Goal: Task Accomplishment & Management: Complete application form

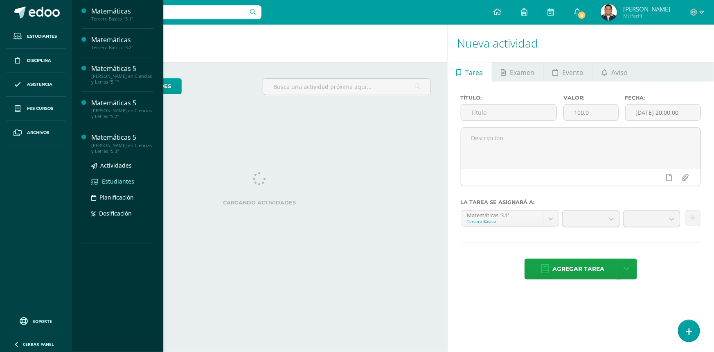
click at [112, 180] on span "Estudiantes" at bounding box center [118, 181] width 32 height 8
click at [110, 178] on span "Estudiantes" at bounding box center [118, 181] width 32 height 8
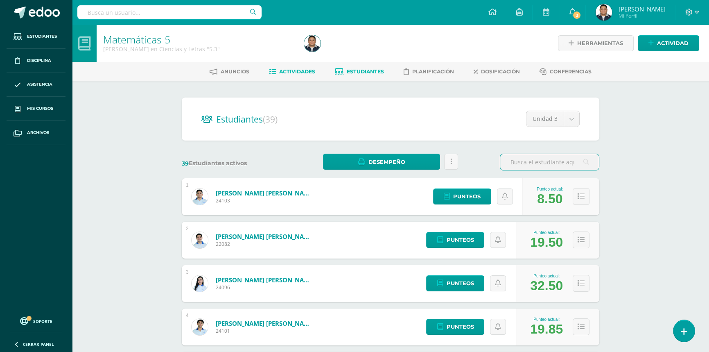
click at [303, 71] on span "Actividades" at bounding box center [297, 71] width 36 height 6
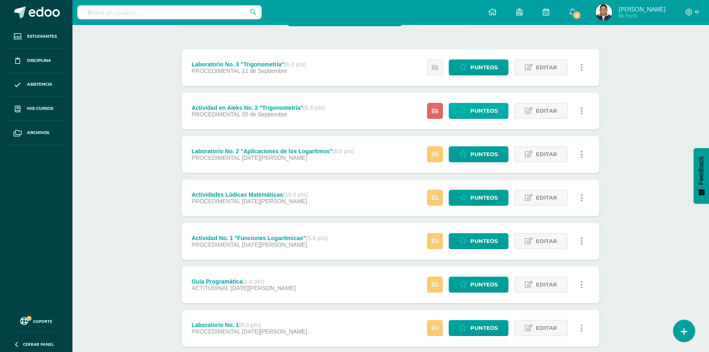
scroll to position [74, 0]
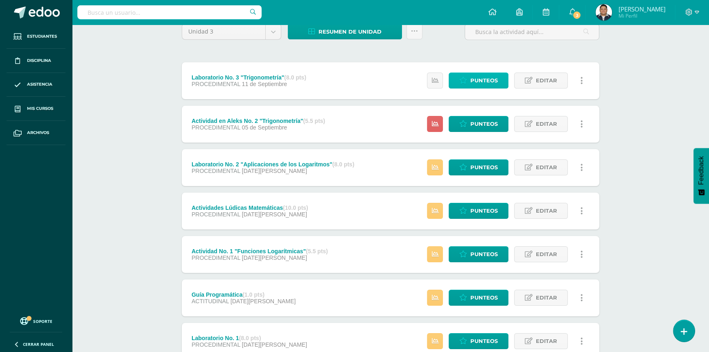
click at [483, 79] on span "Punteos" at bounding box center [483, 80] width 27 height 15
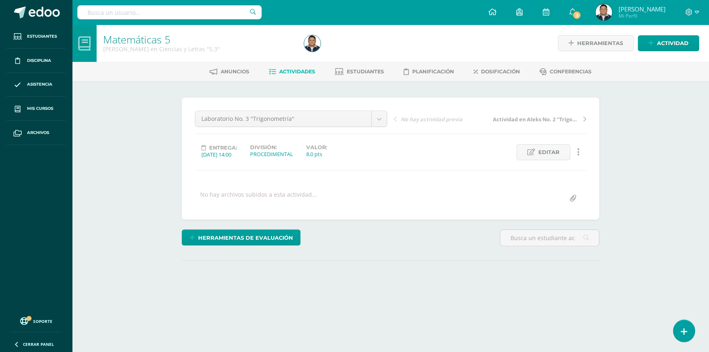
click at [409, 205] on div "Laboratorio No. 3 "Trigonometría" Laboratorio No. 3 "Trigonometría" Actividad e…" at bounding box center [390, 158] width 417 height 122
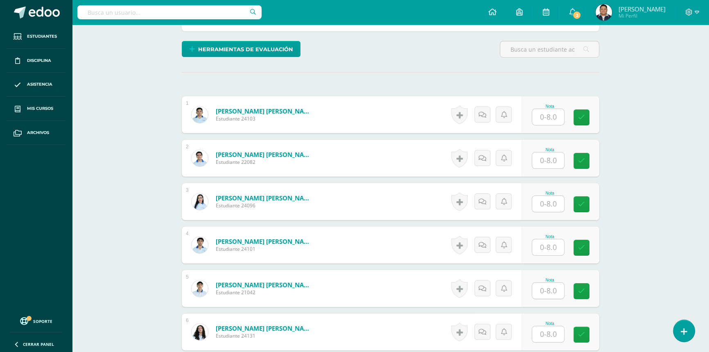
scroll to position [189, 0]
click at [552, 114] on input "text" at bounding box center [548, 116] width 32 height 16
type input "8"
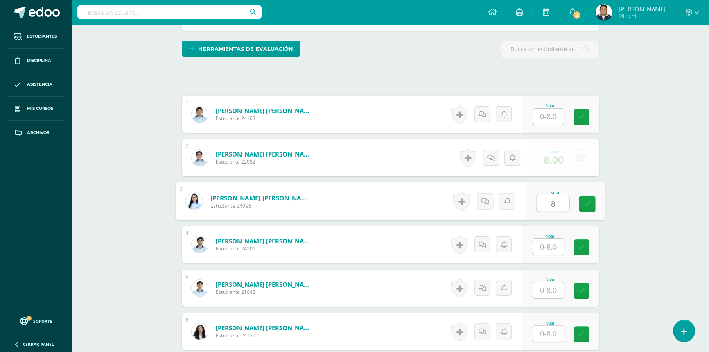
type input "8"
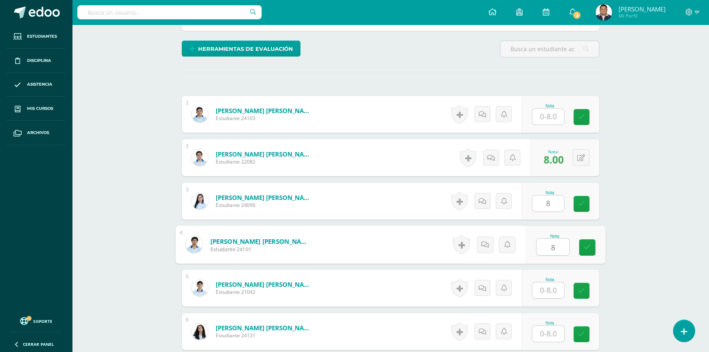
type input "8"
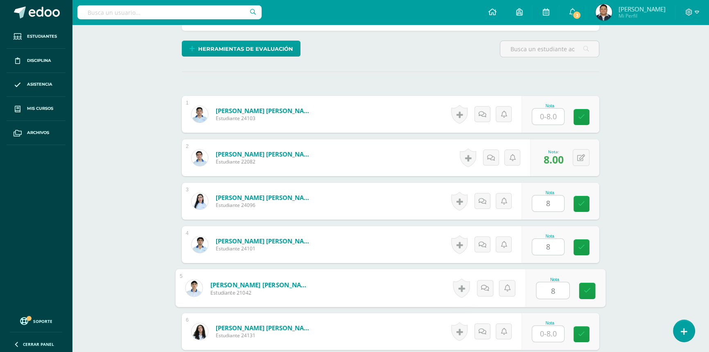
type input "8"
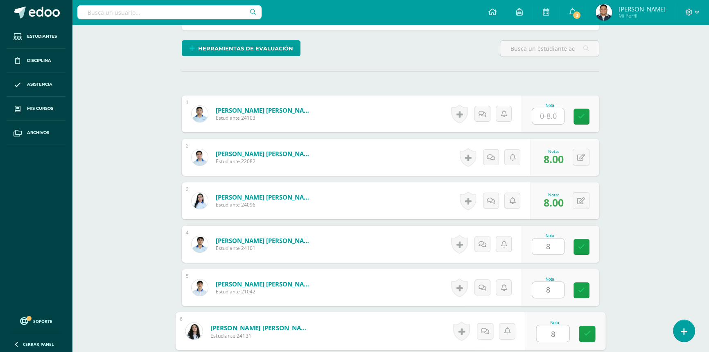
type input "8"
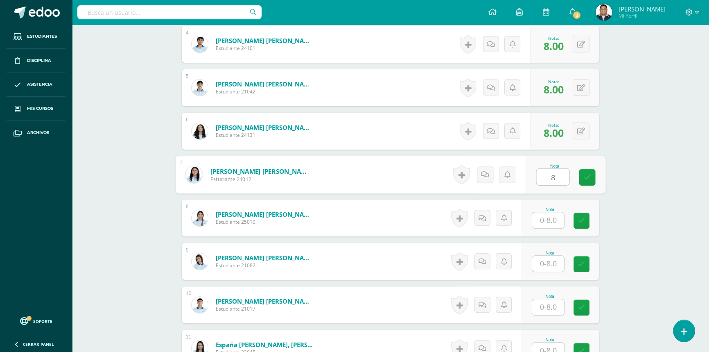
type input "8"
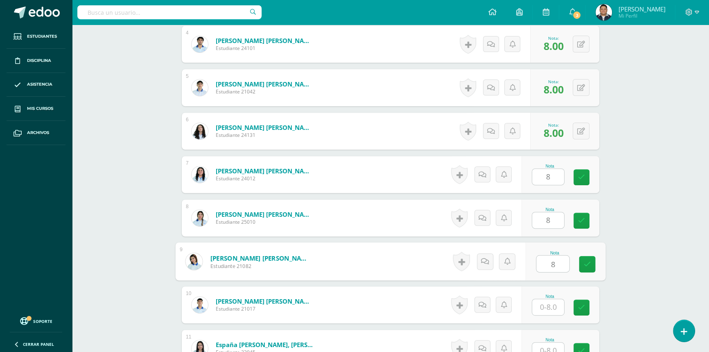
type input "8"
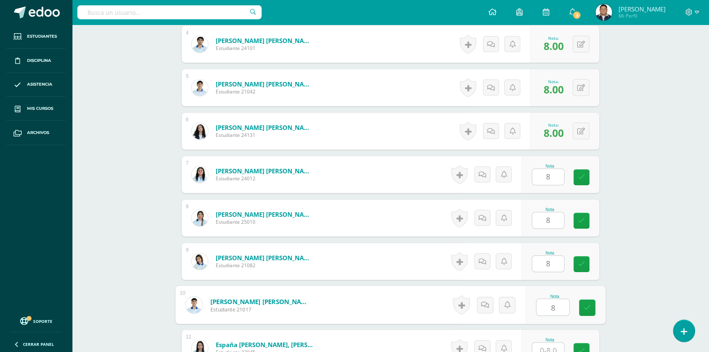
type input "8"
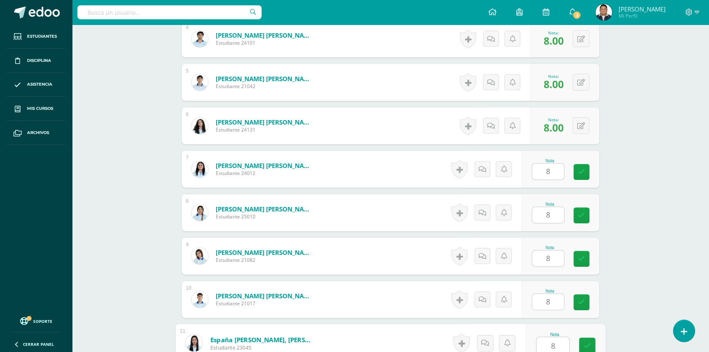
type input "8"
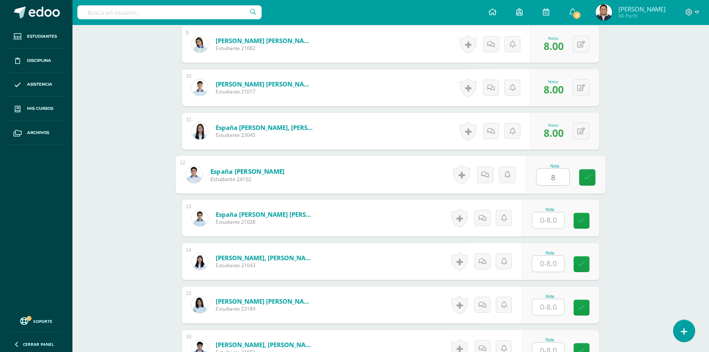
type input "8"
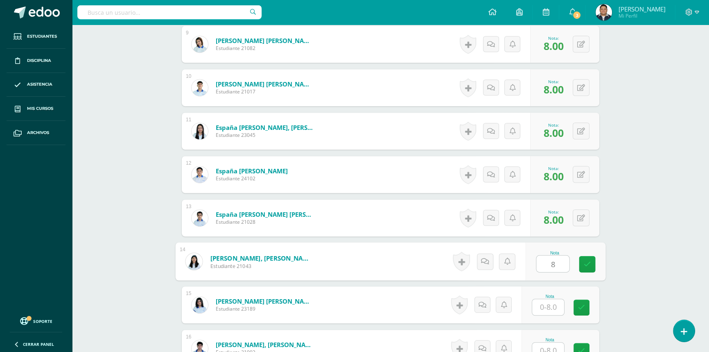
type input "8"
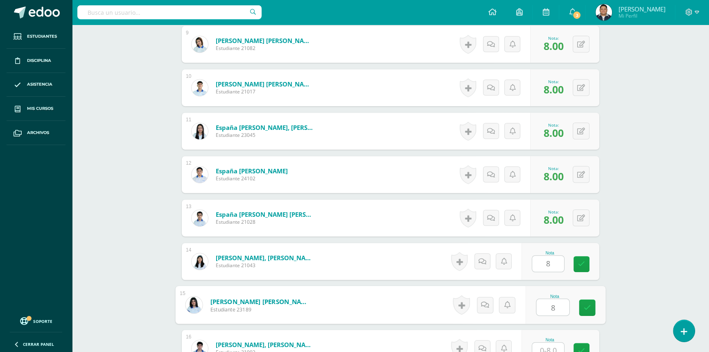
type input "8"
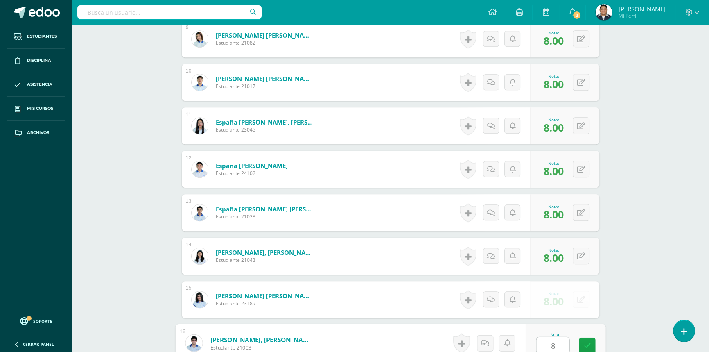
type input "8"
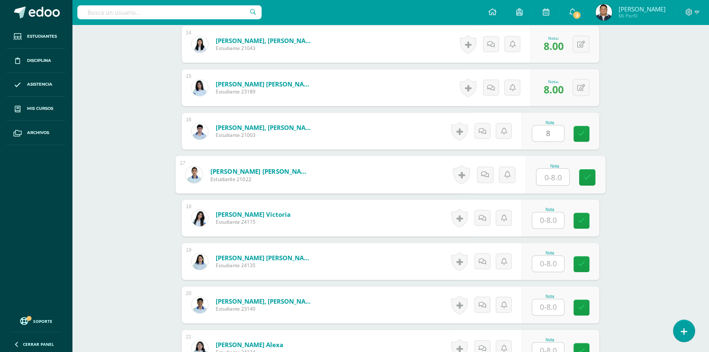
scroll to position [823, 0]
type input "8"
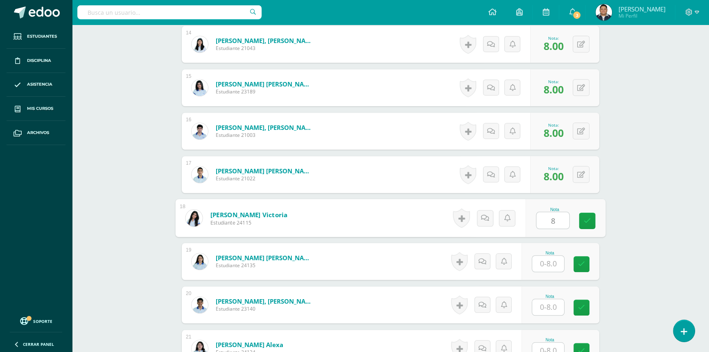
type input "8"
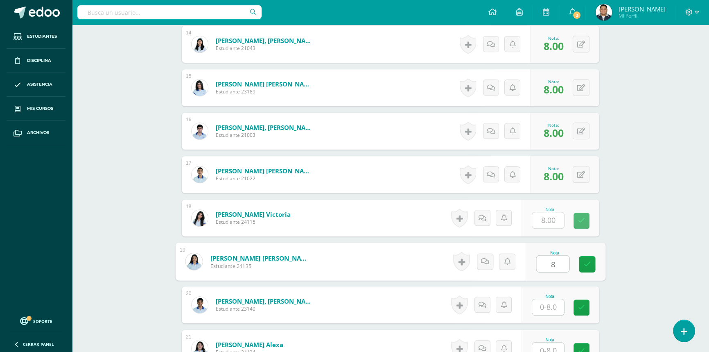
type input "8"
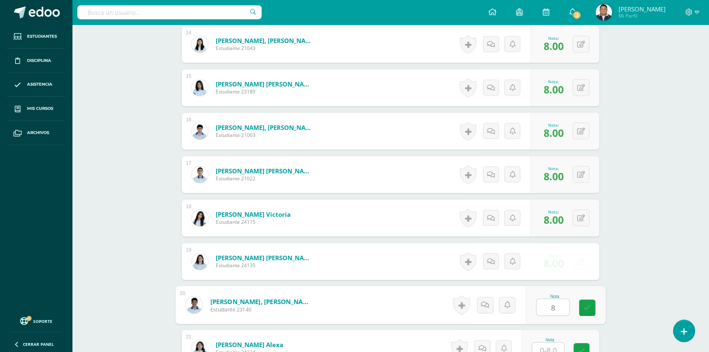
type input "8"
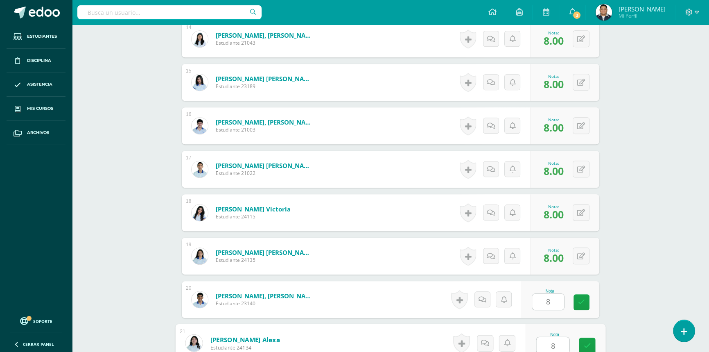
type input "8"
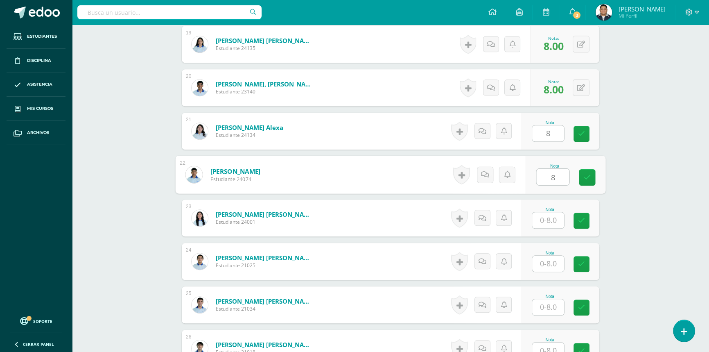
type input "8"
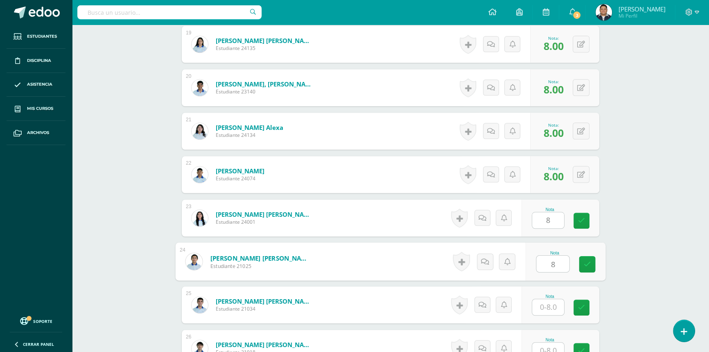
type input "8"
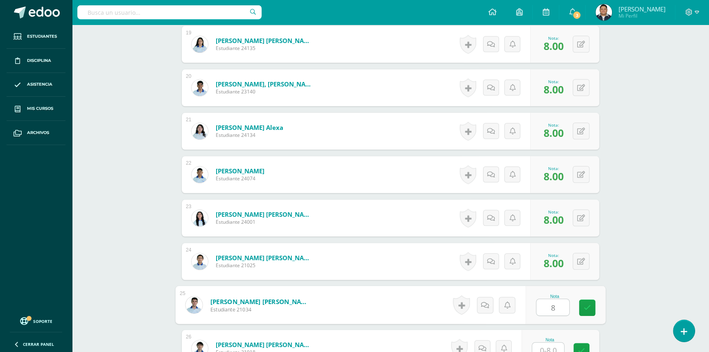
type input "8"
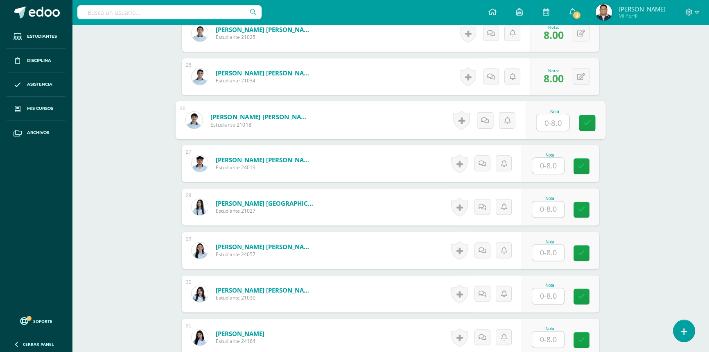
scroll to position [1268, 0]
type input "8"
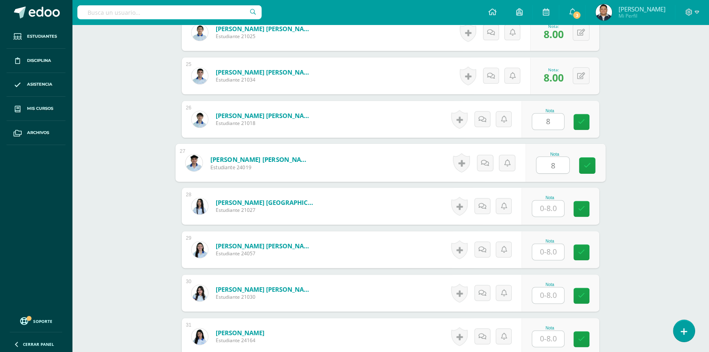
type input "8"
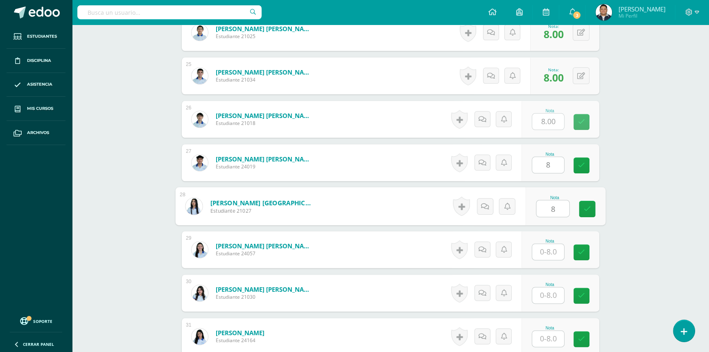
type input "8"
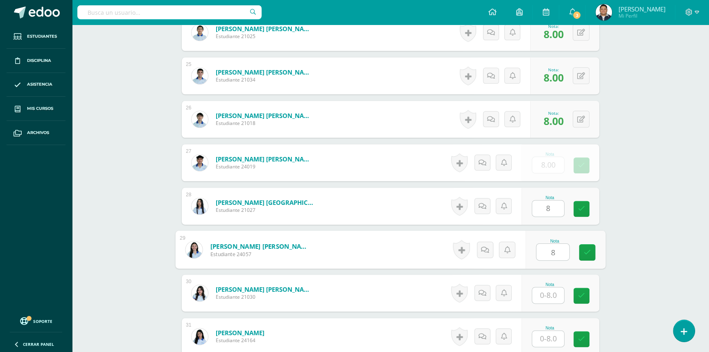
type input "8"
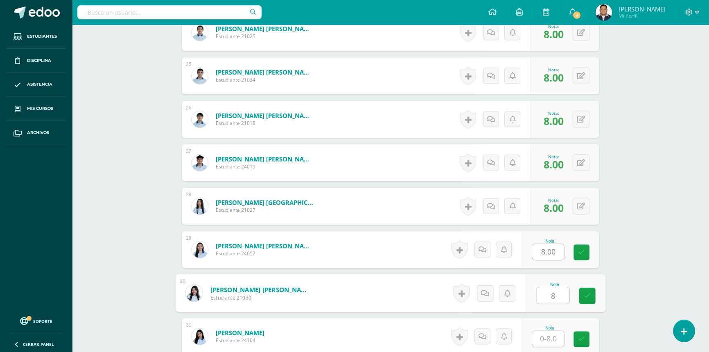
type input "8"
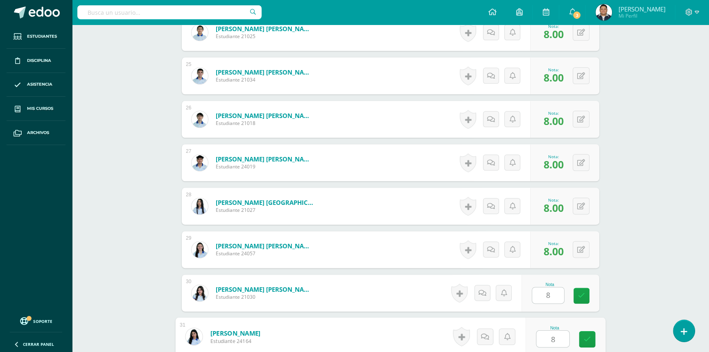
scroll to position [1473, 0]
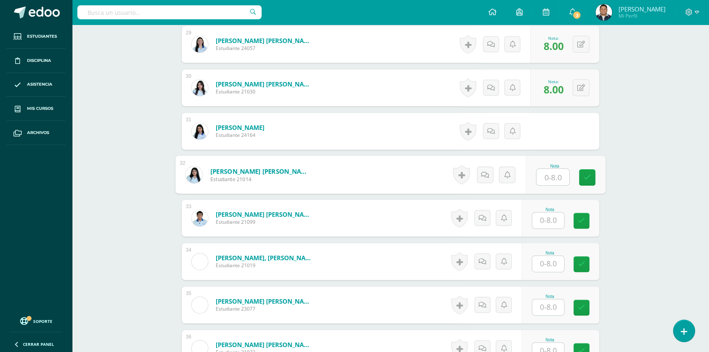
type input "8.00"
click at [588, 126] on button at bounding box center [581, 130] width 17 height 17
type input "8"
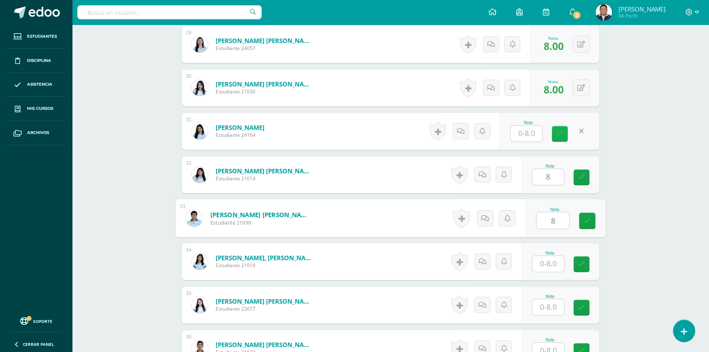
type input "8"
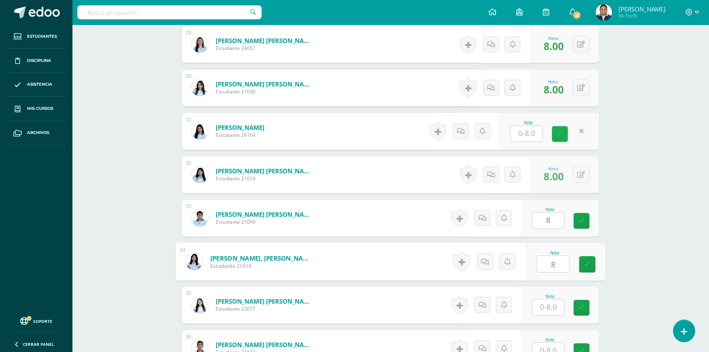
type input "8"
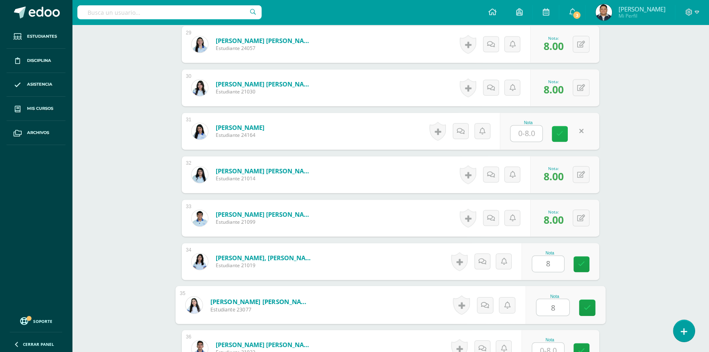
type input "8"
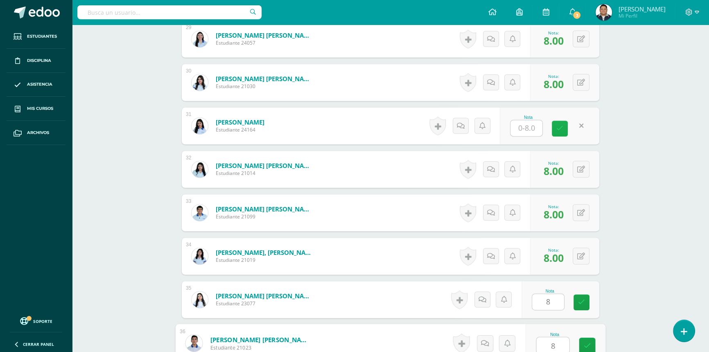
type input "8"
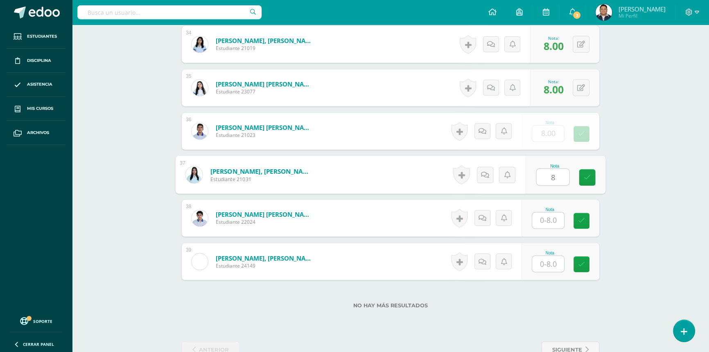
type input "8"
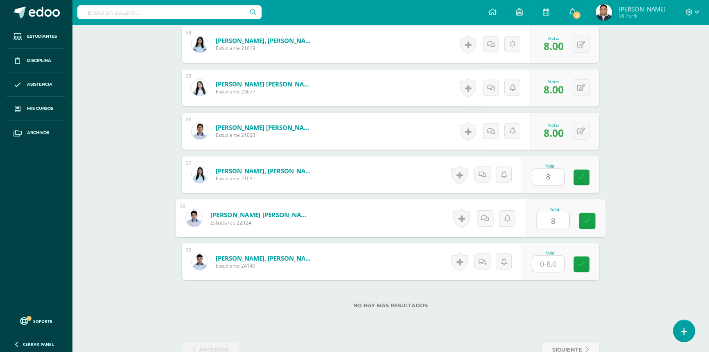
type input "8"
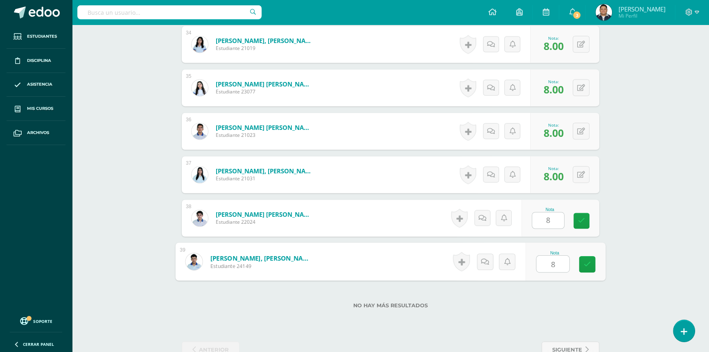
type input "8"
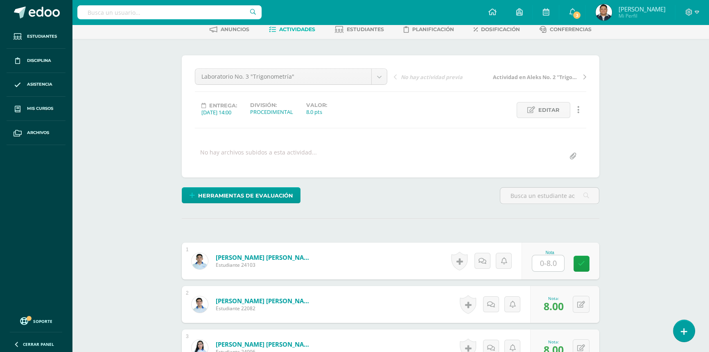
scroll to position [0, 0]
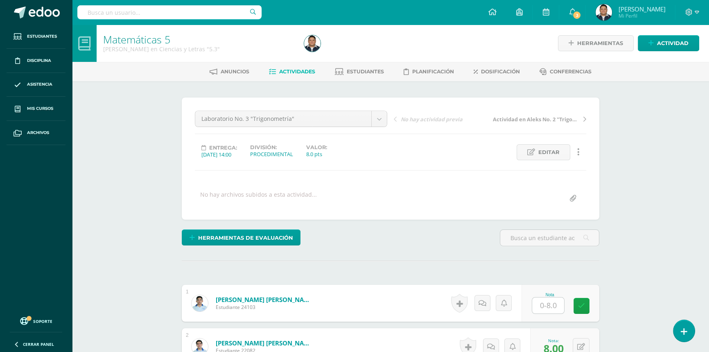
click at [34, 12] on span at bounding box center [44, 13] width 31 height 12
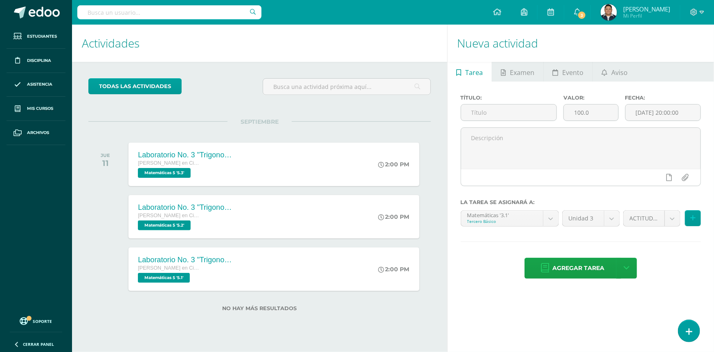
click at [353, 69] on div "todas las Actividades No tienes actividades Échale un vistazo a los demás perío…" at bounding box center [259, 199] width 375 height 275
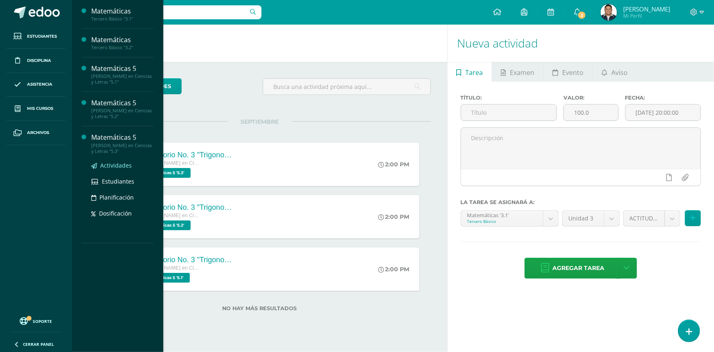
click at [116, 168] on link "Actividades" at bounding box center [122, 164] width 62 height 9
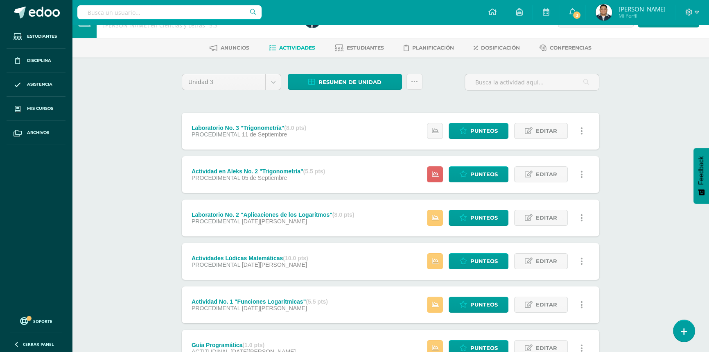
scroll to position [37, 0]
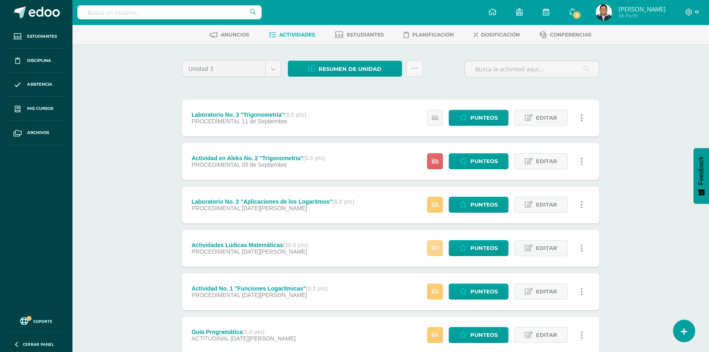
click at [436, 252] on link at bounding box center [435, 248] width 16 height 16
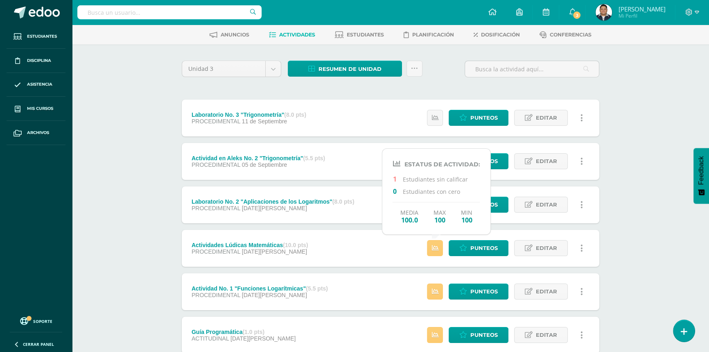
click at [619, 199] on div "Matemáticas 5 [PERSON_NAME] en Ciencias y Letras "5.3" Herramientas Detalle de …" at bounding box center [390, 219] width 637 height 463
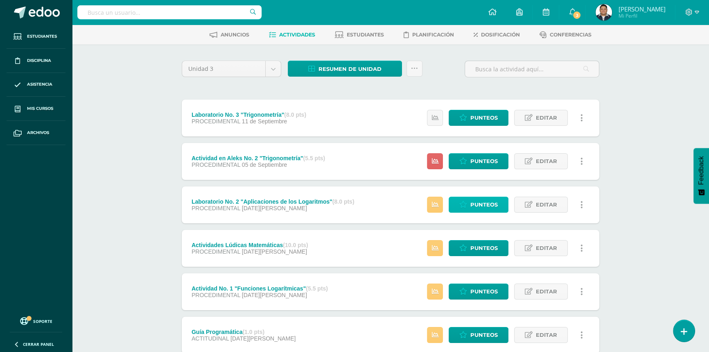
click at [458, 204] on link "Punteos" at bounding box center [479, 204] width 60 height 16
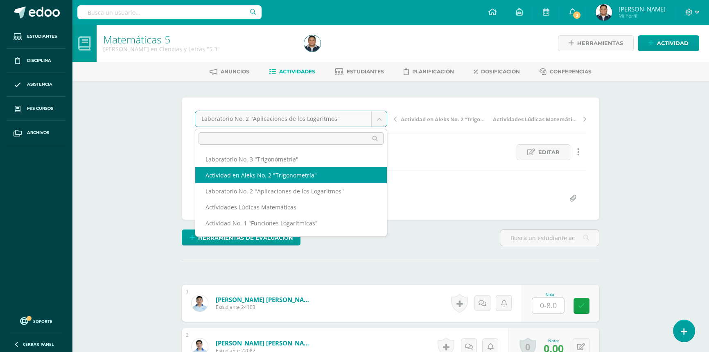
select select "/dashboard/teacher/grade-activity/43127/"
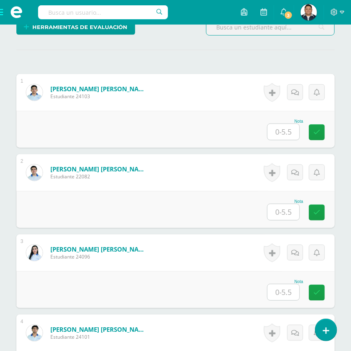
scroll to position [224, 0]
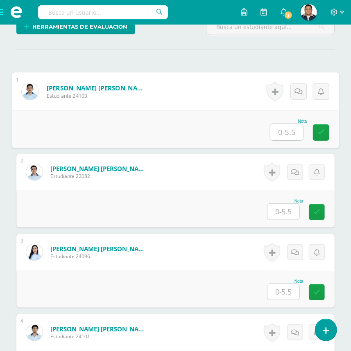
click at [290, 140] on input "text" at bounding box center [286, 132] width 33 height 16
type input "5"
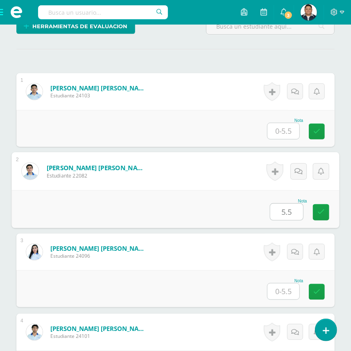
type input "5.5"
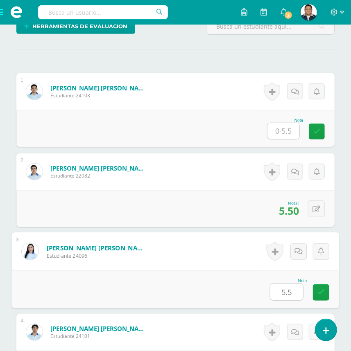
type input "5.5"
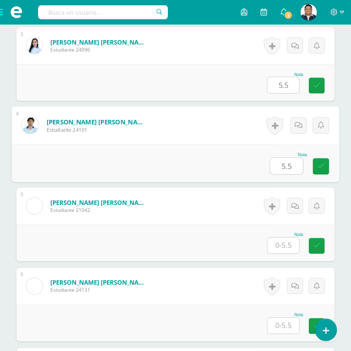
type input "5.5"
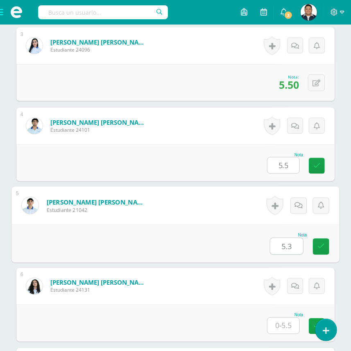
type input "5.3"
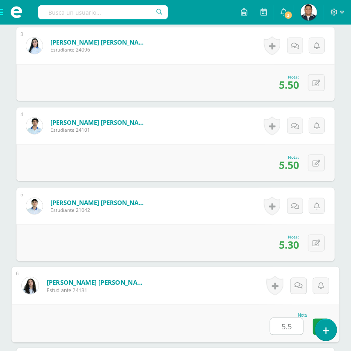
type input "5.5"
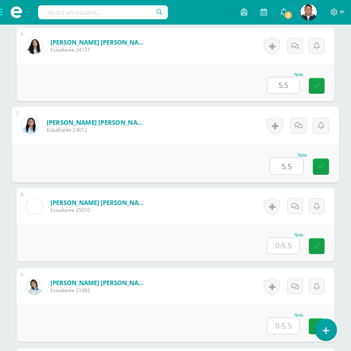
type input "5.5"
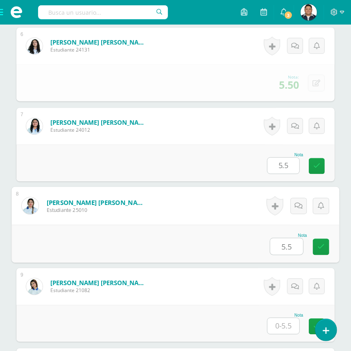
type input "5.5"
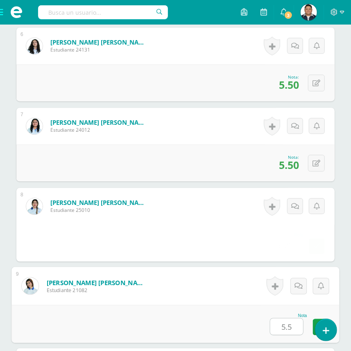
type input "5.5"
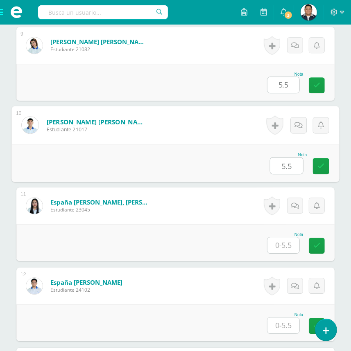
type input "5.5"
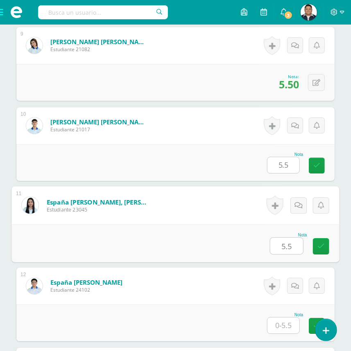
type input "5.5"
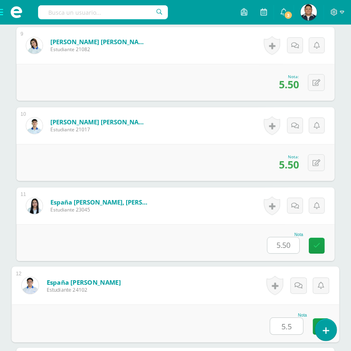
type input "5.5"
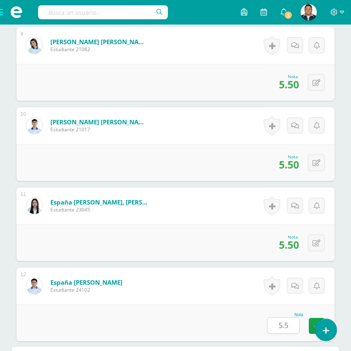
scroll to position [1153, 0]
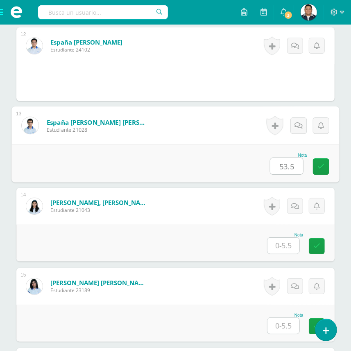
type input "53.5"
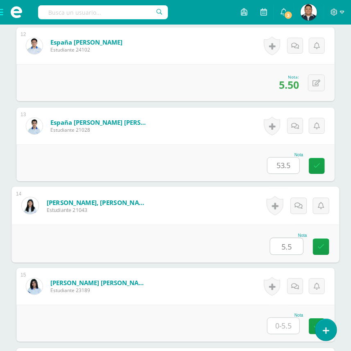
type input "5.5"
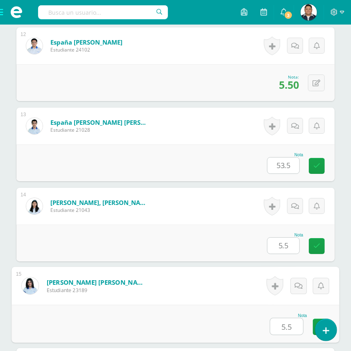
type input "5.5"
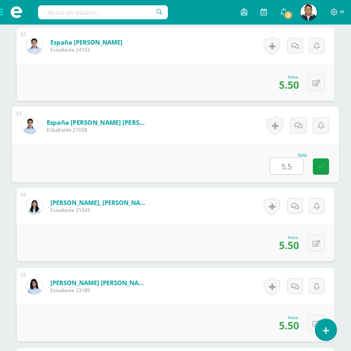
type input "5.5"
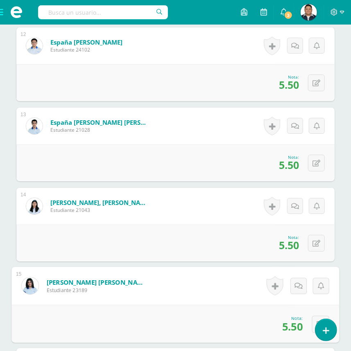
scroll to position [1393, 0]
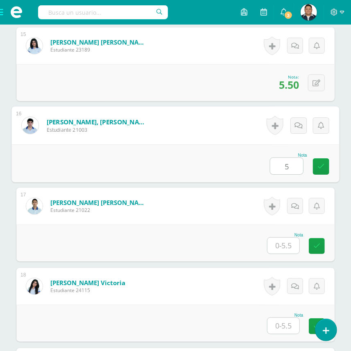
type input "5"
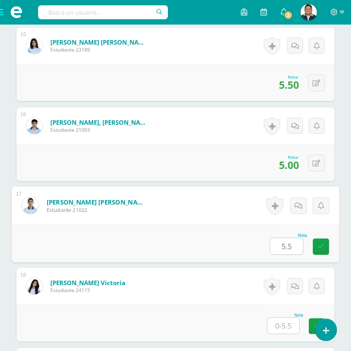
type input "5.5"
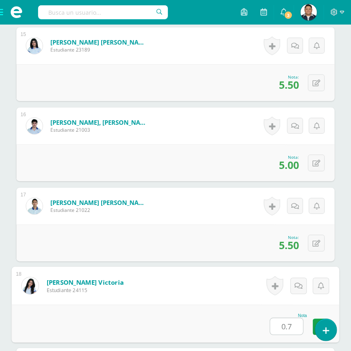
type input "0.7"
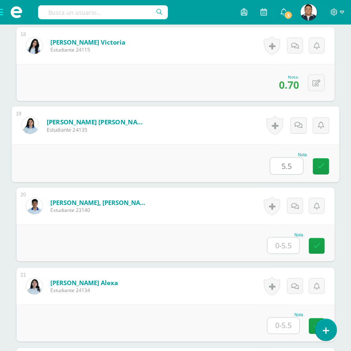
type input "5.5"
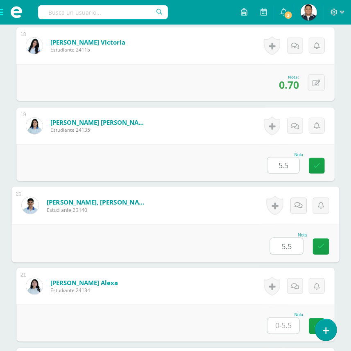
type input "5.5"
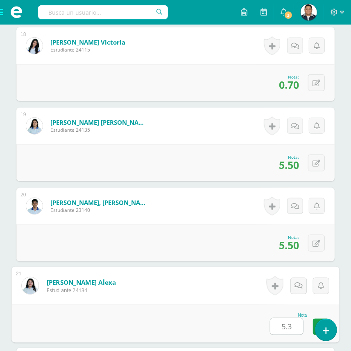
type input "5.3"
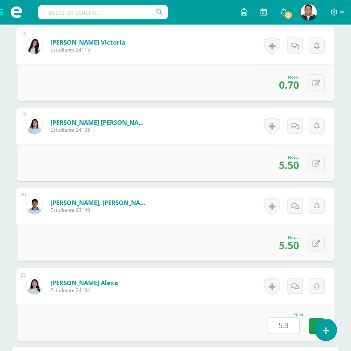
scroll to position [1875, 0]
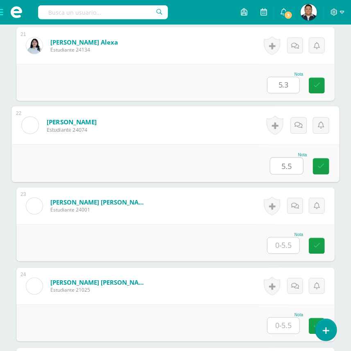
type input "5.5"
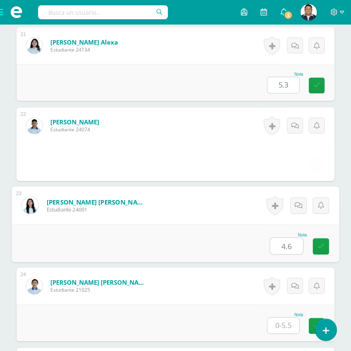
type input "4.6"
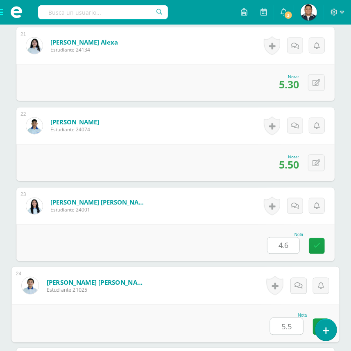
type input "5.5"
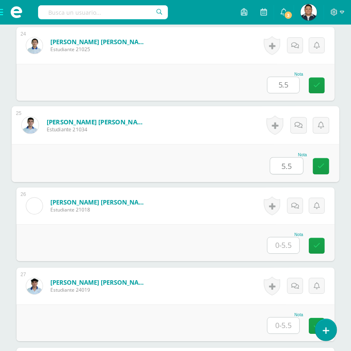
type input "5.5"
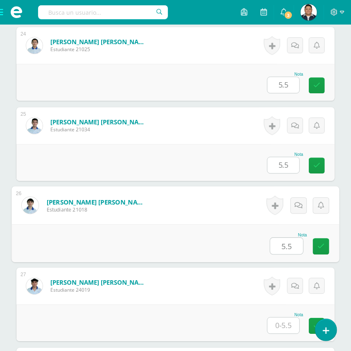
type input "5.5"
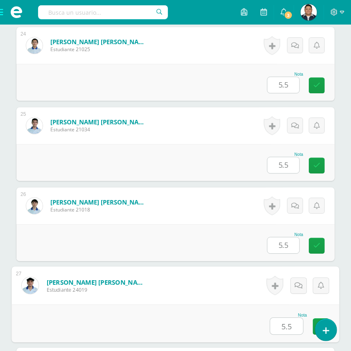
type input "5.5"
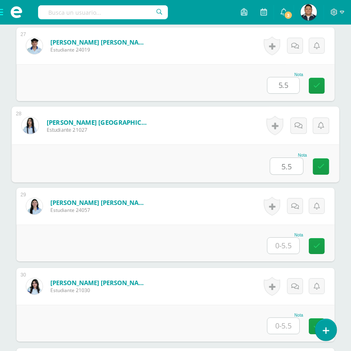
type input "5.5"
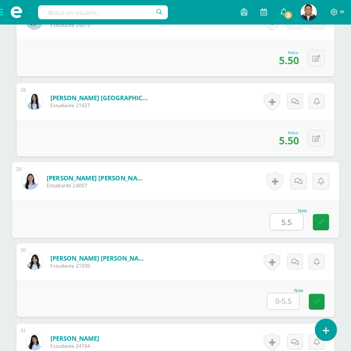
scroll to position [2393, 0]
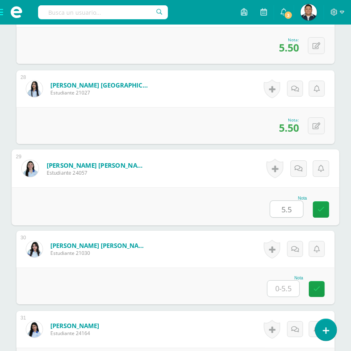
type input "5.5"
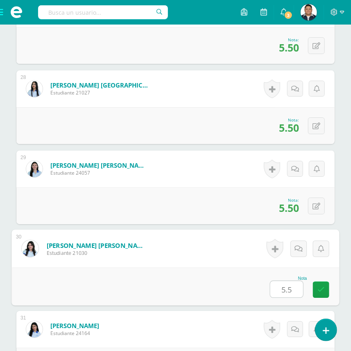
type input "5.5"
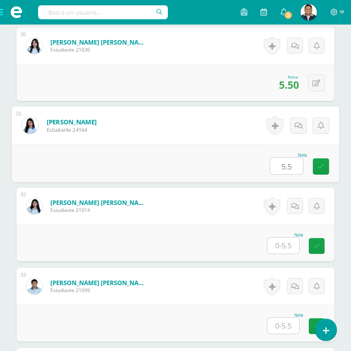
type input "5.5"
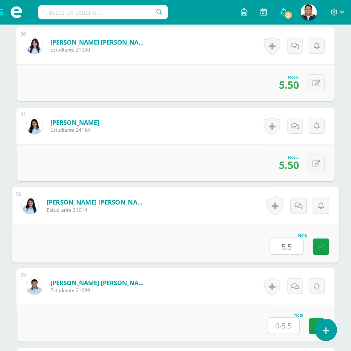
type input "5.5"
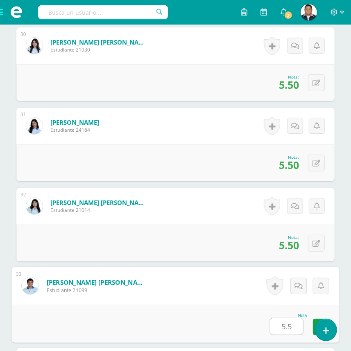
type input "5.5"
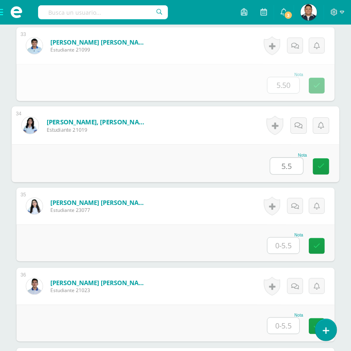
type input "5.5"
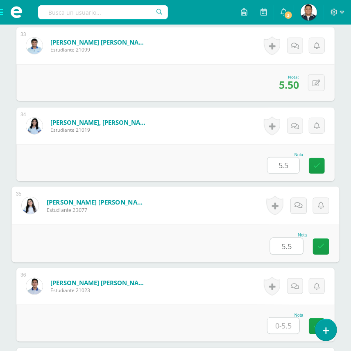
type input "5.5"
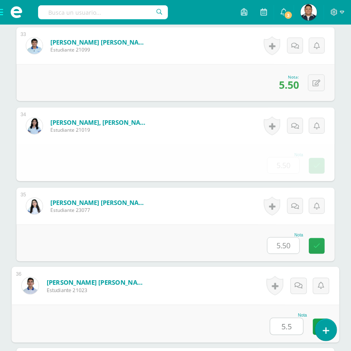
type input "5.5"
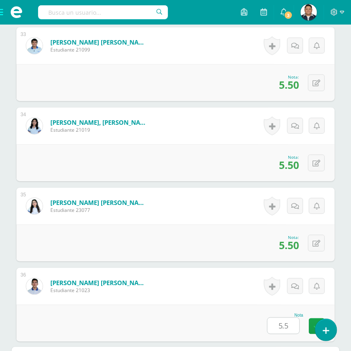
scroll to position [3078, 0]
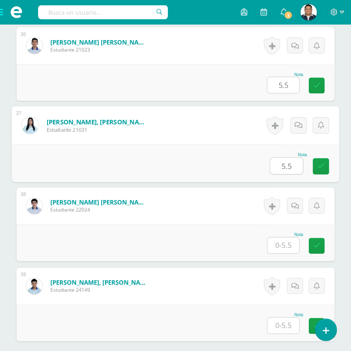
type input "5.5"
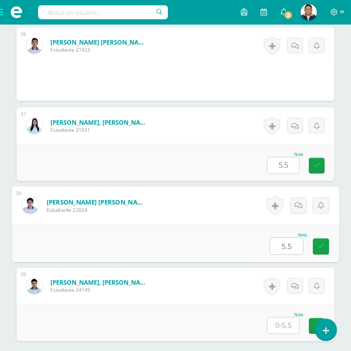
type input "5.5"
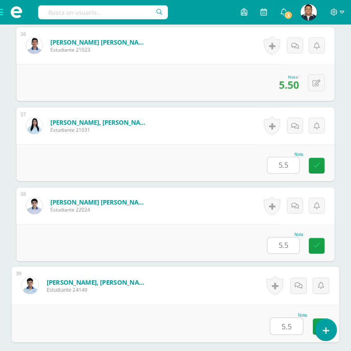
type input "5.5"
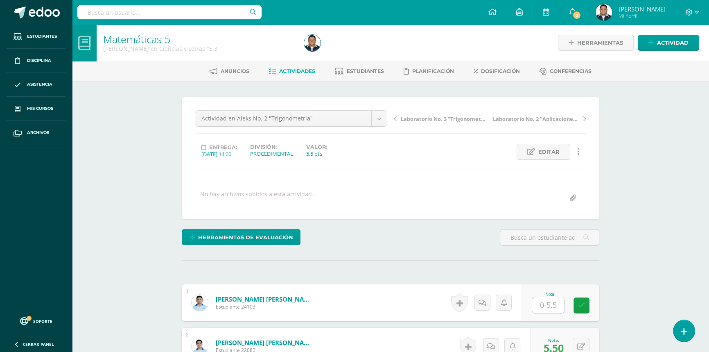
scroll to position [0, 0]
click at [372, 70] on span "Estudiantes" at bounding box center [365, 71] width 37 height 6
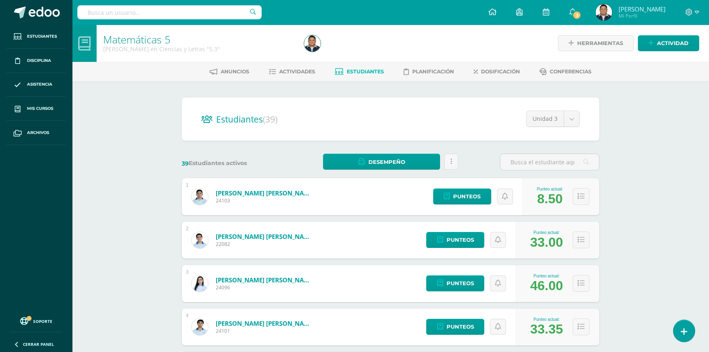
click at [643, 153] on div "Matemáticas 5 [PERSON_NAME] en Ciencias y Letras "5.3" Herramientas Detalle de …" at bounding box center [390, 341] width 637 height 632
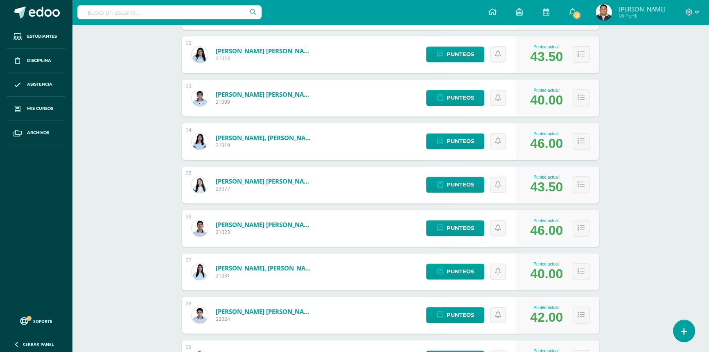
scroll to position [1566, 0]
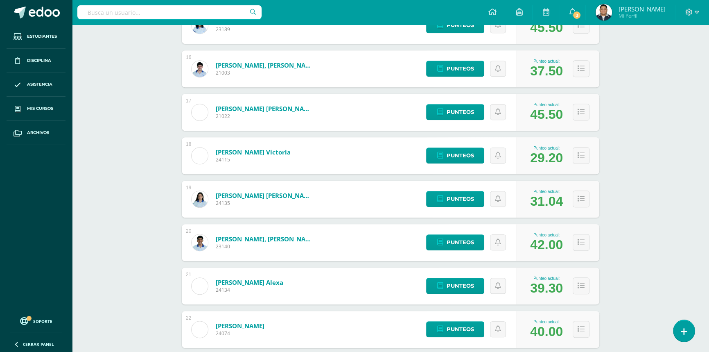
scroll to position [710, 0]
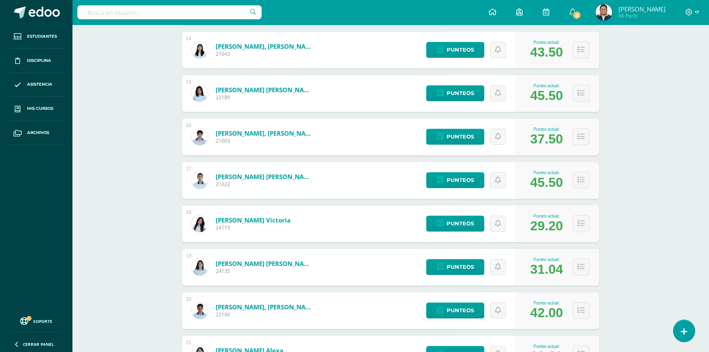
click at [663, 194] on div "Matemáticas 5 [PERSON_NAME] en Ciencias y Letras "5.3" Herramientas Detalle de …" at bounding box center [390, 260] width 637 height 1893
click at [665, 237] on div "Matemáticas 5 [PERSON_NAME] en Ciencias y Letras "5.3" Herramientas Detalle de …" at bounding box center [390, 260] width 637 height 1893
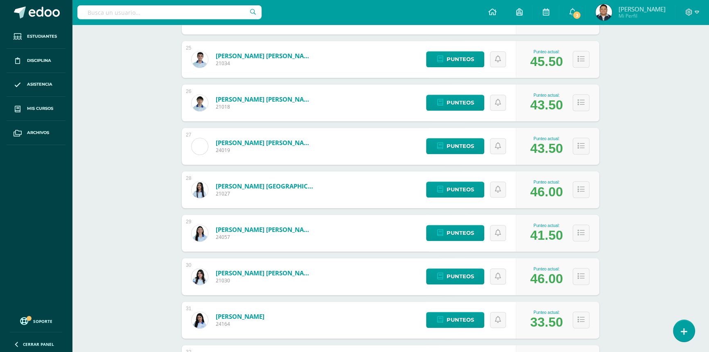
scroll to position [1194, 0]
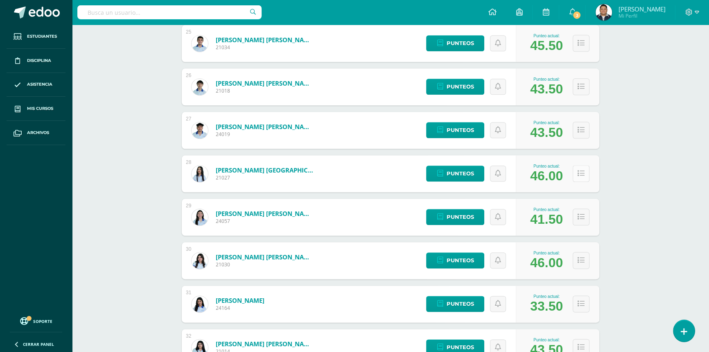
click at [583, 175] on icon at bounding box center [580, 173] width 7 height 7
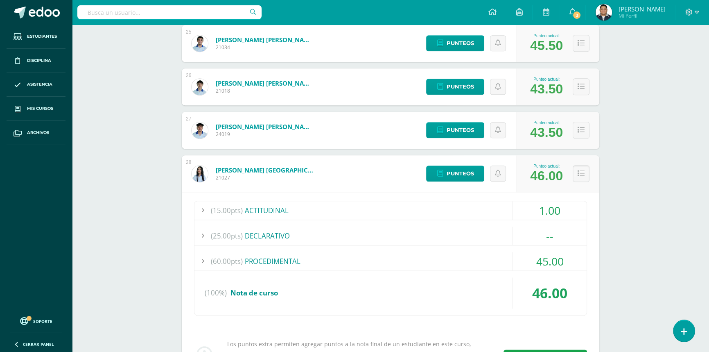
click at [273, 264] on div "(60.00pts) PROCEDIMENTAL" at bounding box center [390, 261] width 392 height 18
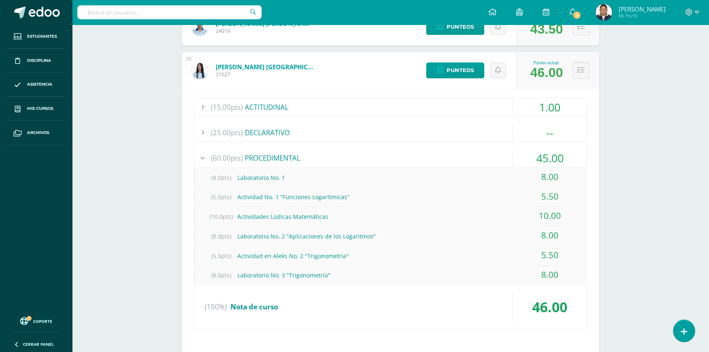
scroll to position [1305, 0]
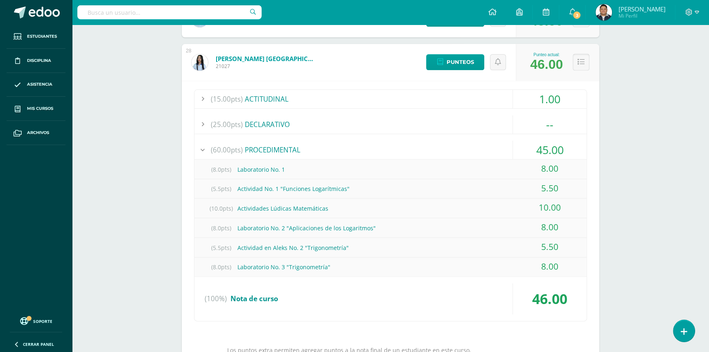
click at [581, 63] on icon at bounding box center [580, 62] width 7 height 7
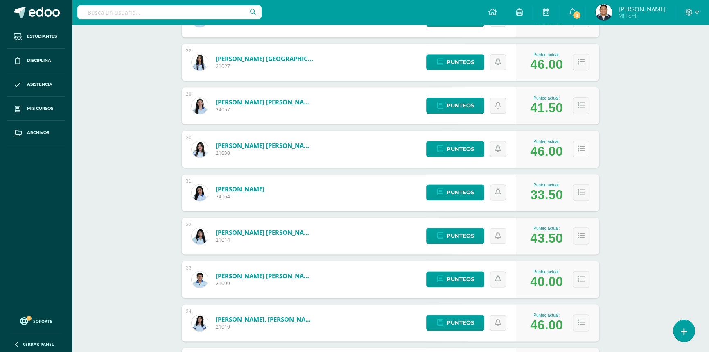
click at [581, 147] on icon at bounding box center [580, 148] width 7 height 7
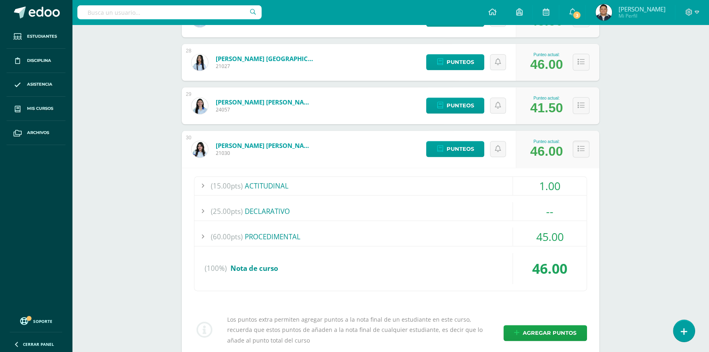
click at [258, 232] on div "(60.00pts) PROCEDIMENTAL" at bounding box center [390, 236] width 392 height 18
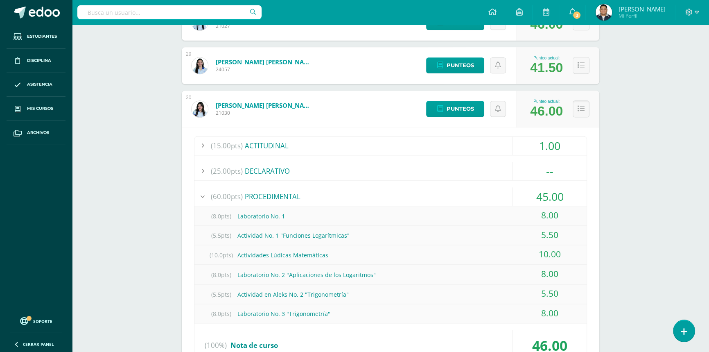
scroll to position [1343, 0]
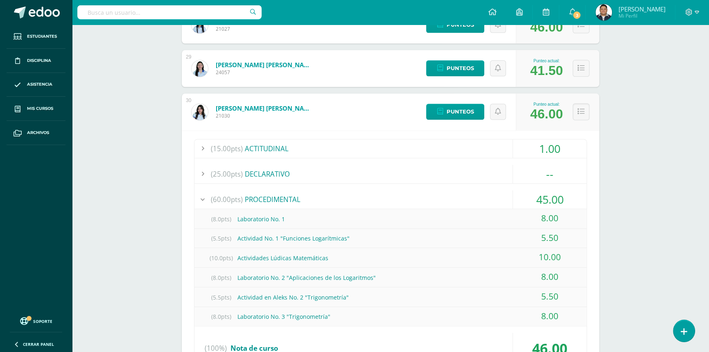
click at [294, 149] on div "(15.00pts) ACTITUDINAL" at bounding box center [390, 148] width 392 height 18
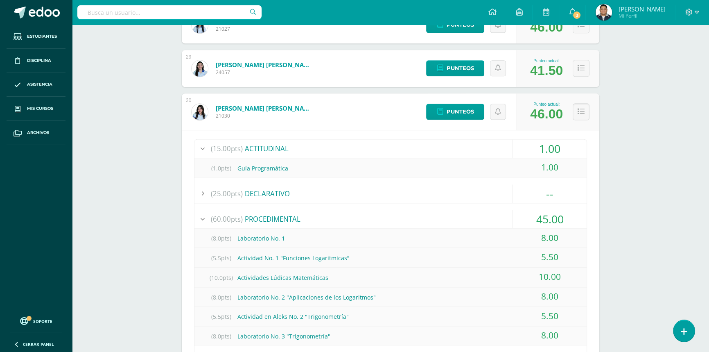
click at [273, 168] on div "(1.0pts) Guía Programática" at bounding box center [390, 168] width 392 height 18
click at [547, 166] on div "1.00" at bounding box center [550, 167] width 74 height 18
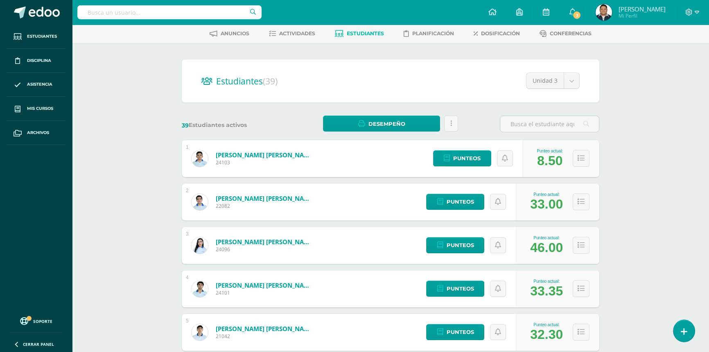
scroll to position [0, 0]
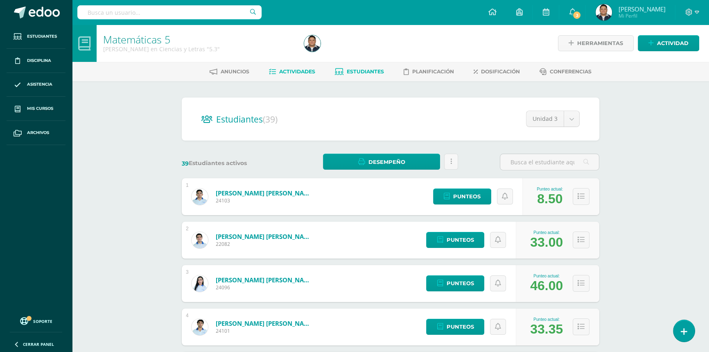
click at [290, 77] on link "Actividades" at bounding box center [292, 71] width 46 height 13
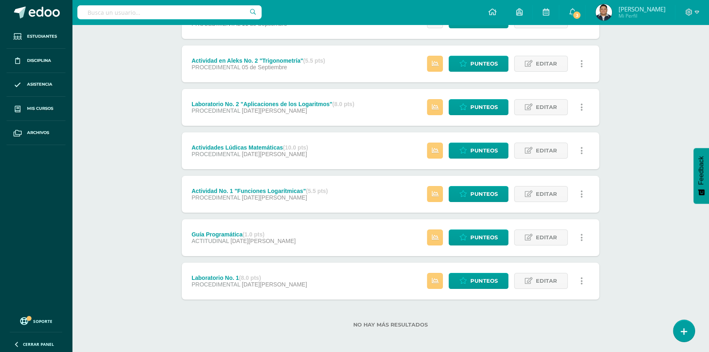
scroll to position [136, 0]
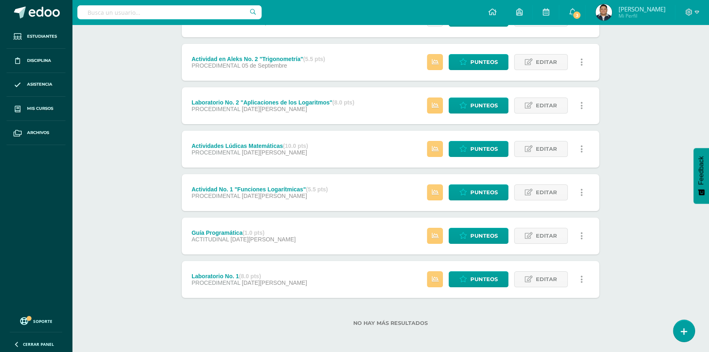
click at [577, 234] on link at bounding box center [581, 236] width 16 height 16
click at [469, 237] on link "Punteos" at bounding box center [479, 236] width 60 height 16
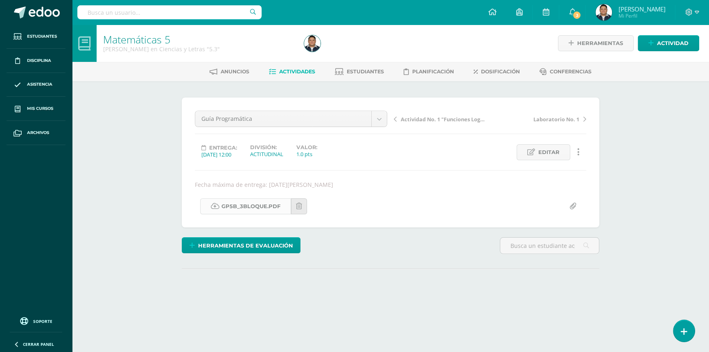
click at [242, 201] on link "GP5B_3Bloque.pdf" at bounding box center [245, 206] width 91 height 16
click at [250, 209] on link "GP5B_3Bloque.pdf" at bounding box center [245, 206] width 91 height 16
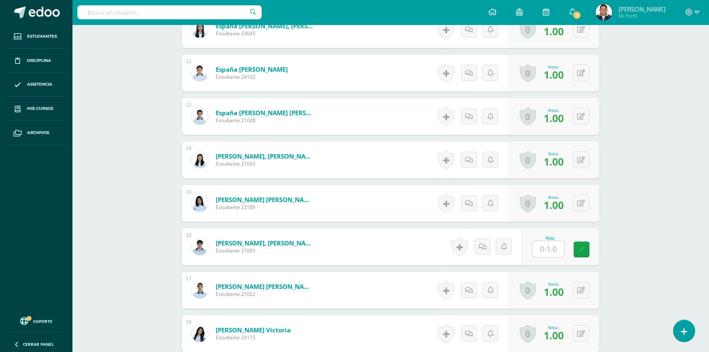
scroll to position [566, 0]
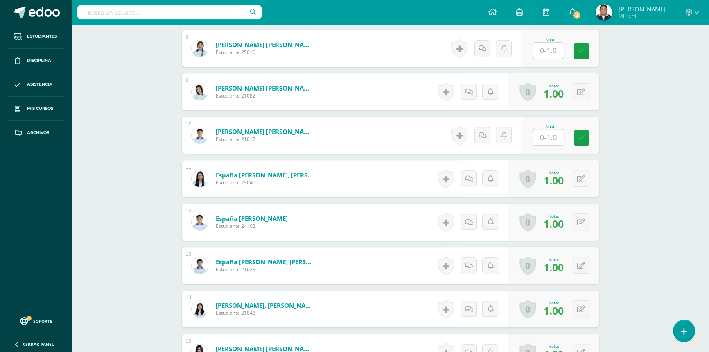
click at [575, 13] on icon at bounding box center [572, 11] width 7 height 7
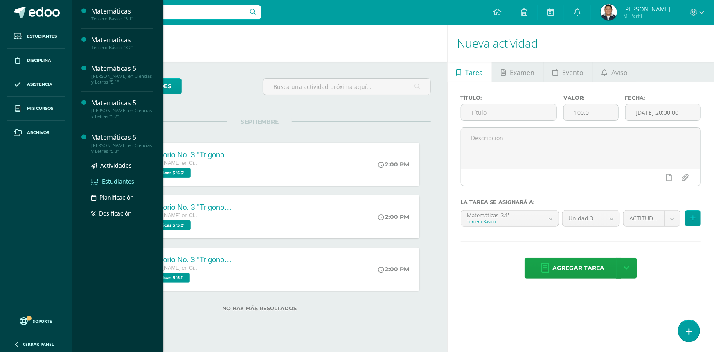
click at [118, 181] on span "Estudiantes" at bounding box center [118, 181] width 32 height 8
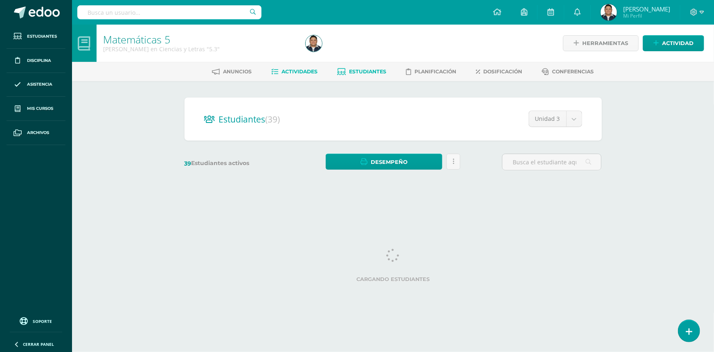
click at [305, 69] on span "Actividades" at bounding box center [300, 71] width 36 height 6
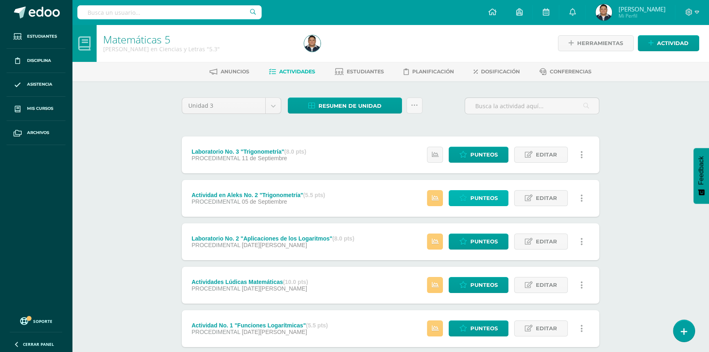
click at [471, 197] on span "Punteos" at bounding box center [483, 197] width 27 height 15
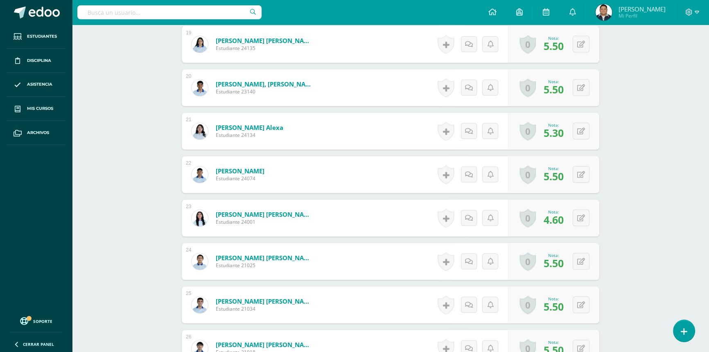
scroll to position [1034, 0]
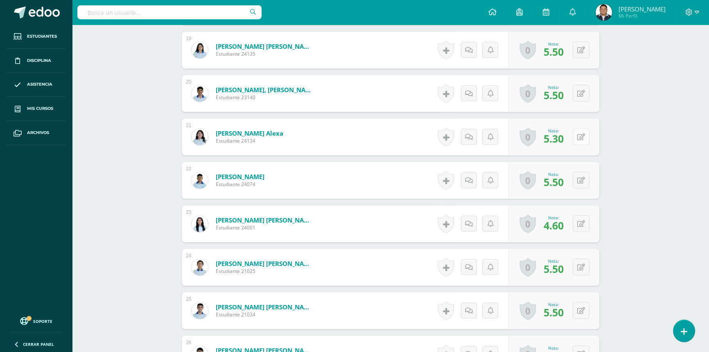
click at [581, 138] on icon at bounding box center [581, 136] width 8 height 7
type input "5.5"
click at [583, 180] on icon at bounding box center [581, 180] width 8 height 7
type input "5.30"
click at [581, 220] on icon at bounding box center [581, 223] width 8 height 7
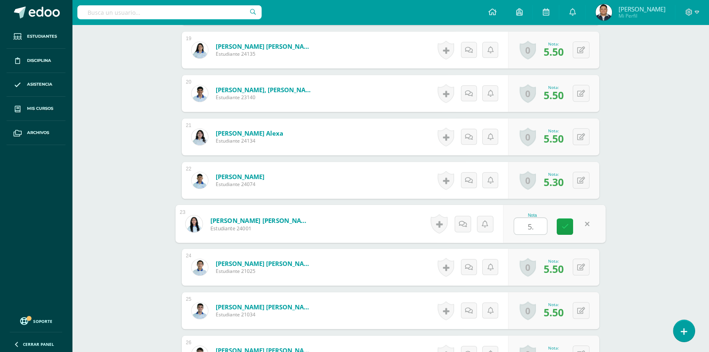
type input "5.5"
